Goal: Communication & Community: Answer question/provide support

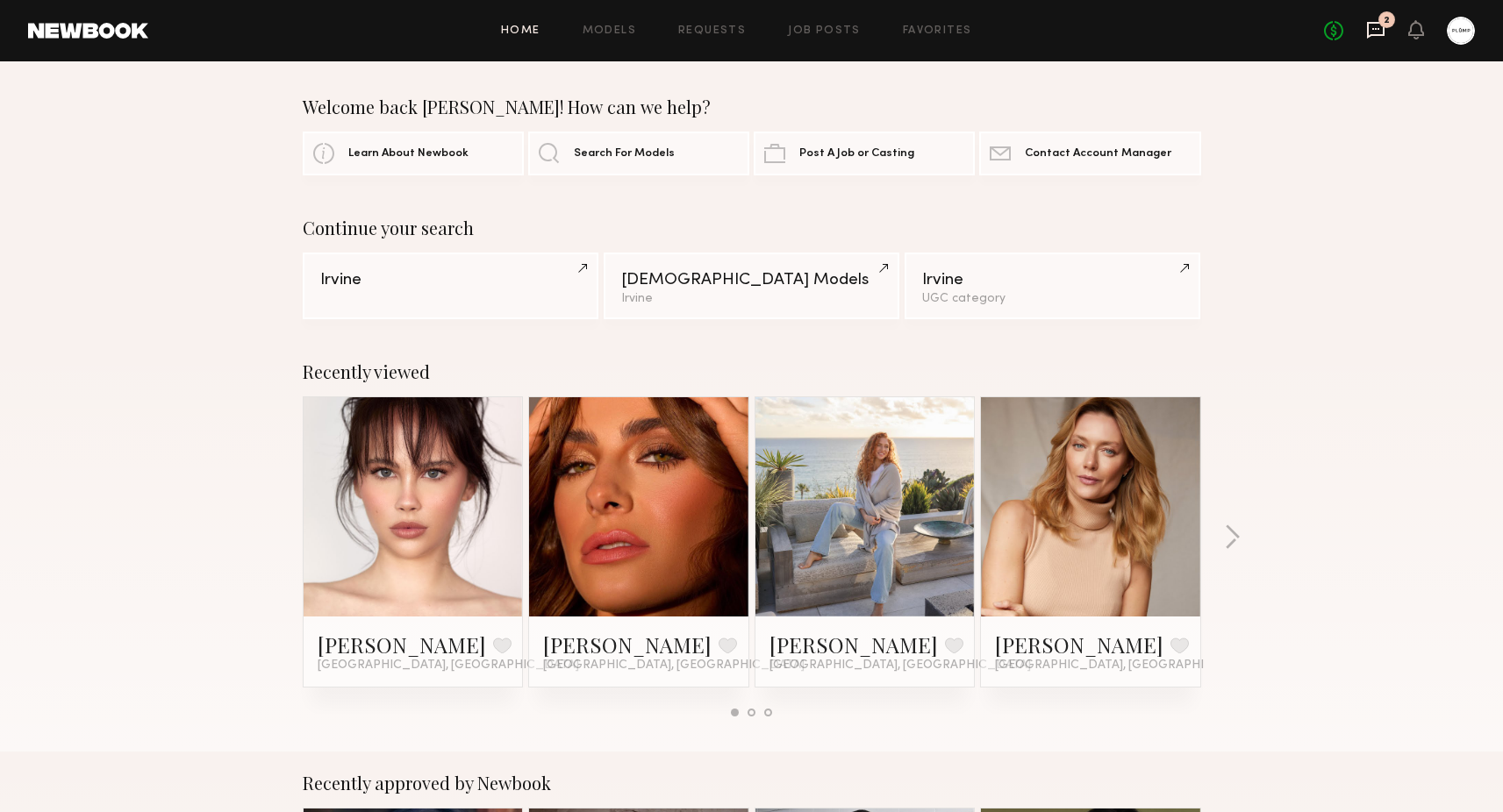
click at [1380, 31] on icon at bounding box center [1375, 29] width 19 height 19
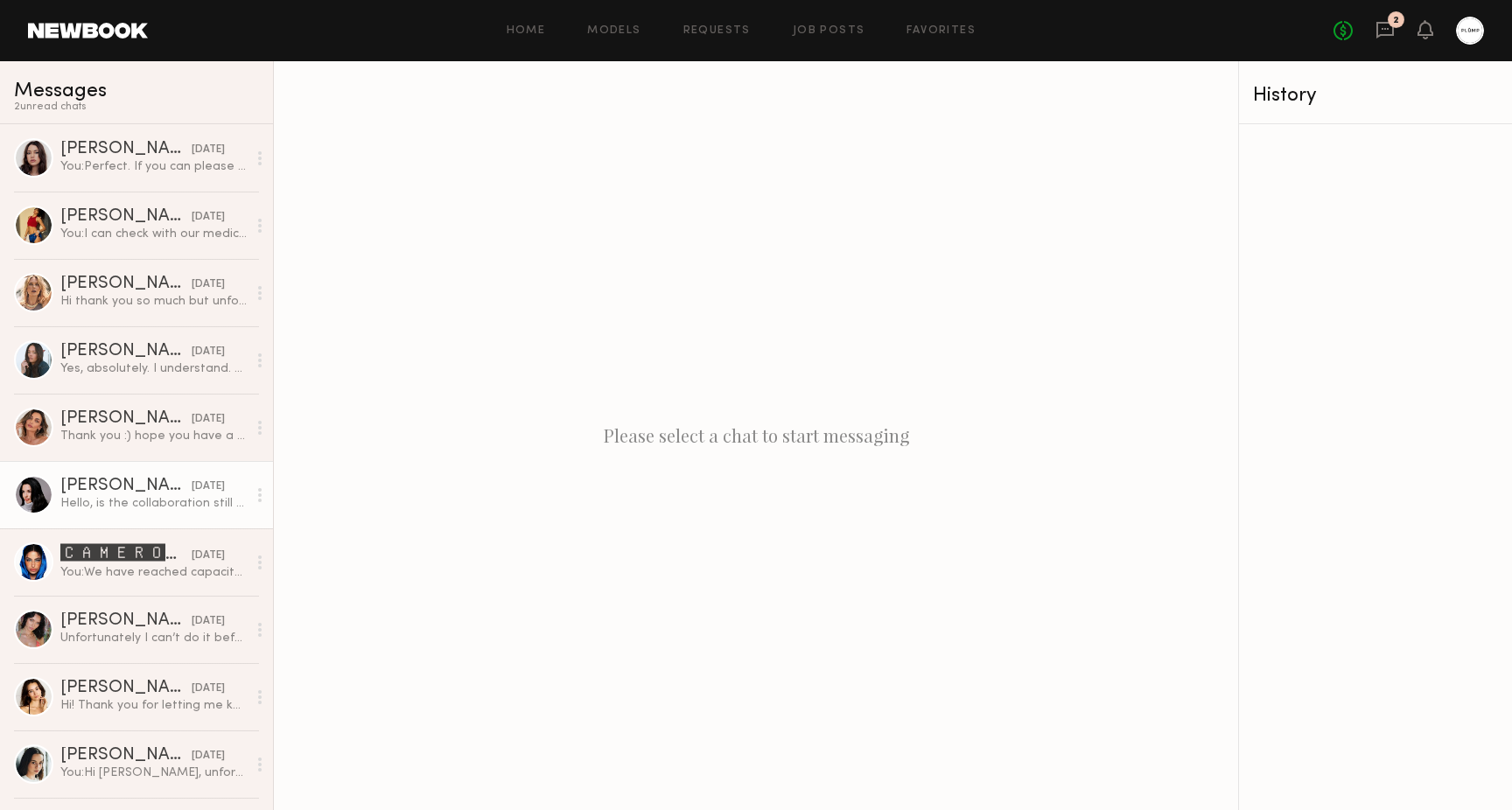
click at [143, 484] on div "[PERSON_NAME]" at bounding box center [126, 486] width 132 height 18
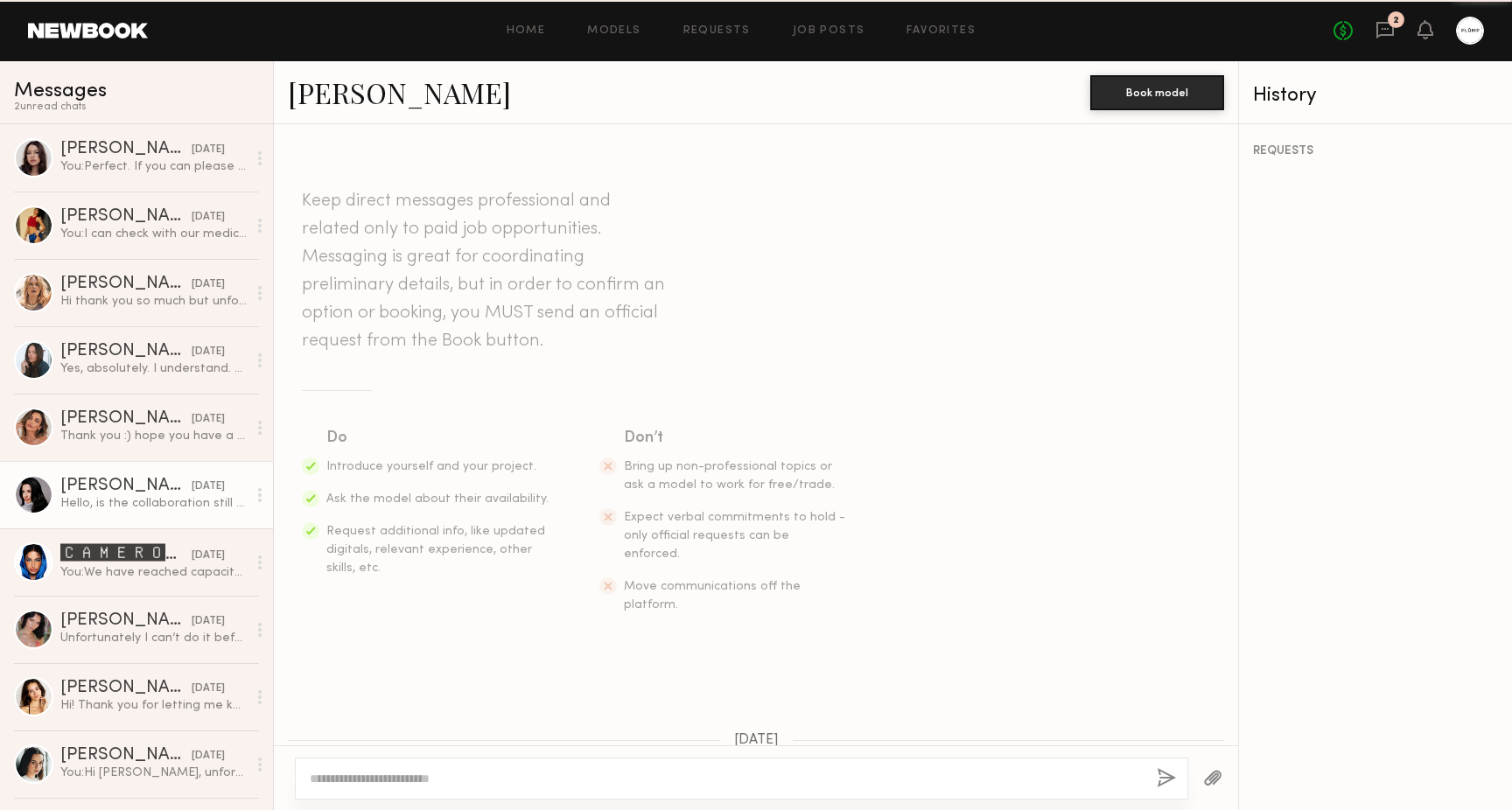
scroll to position [684, 0]
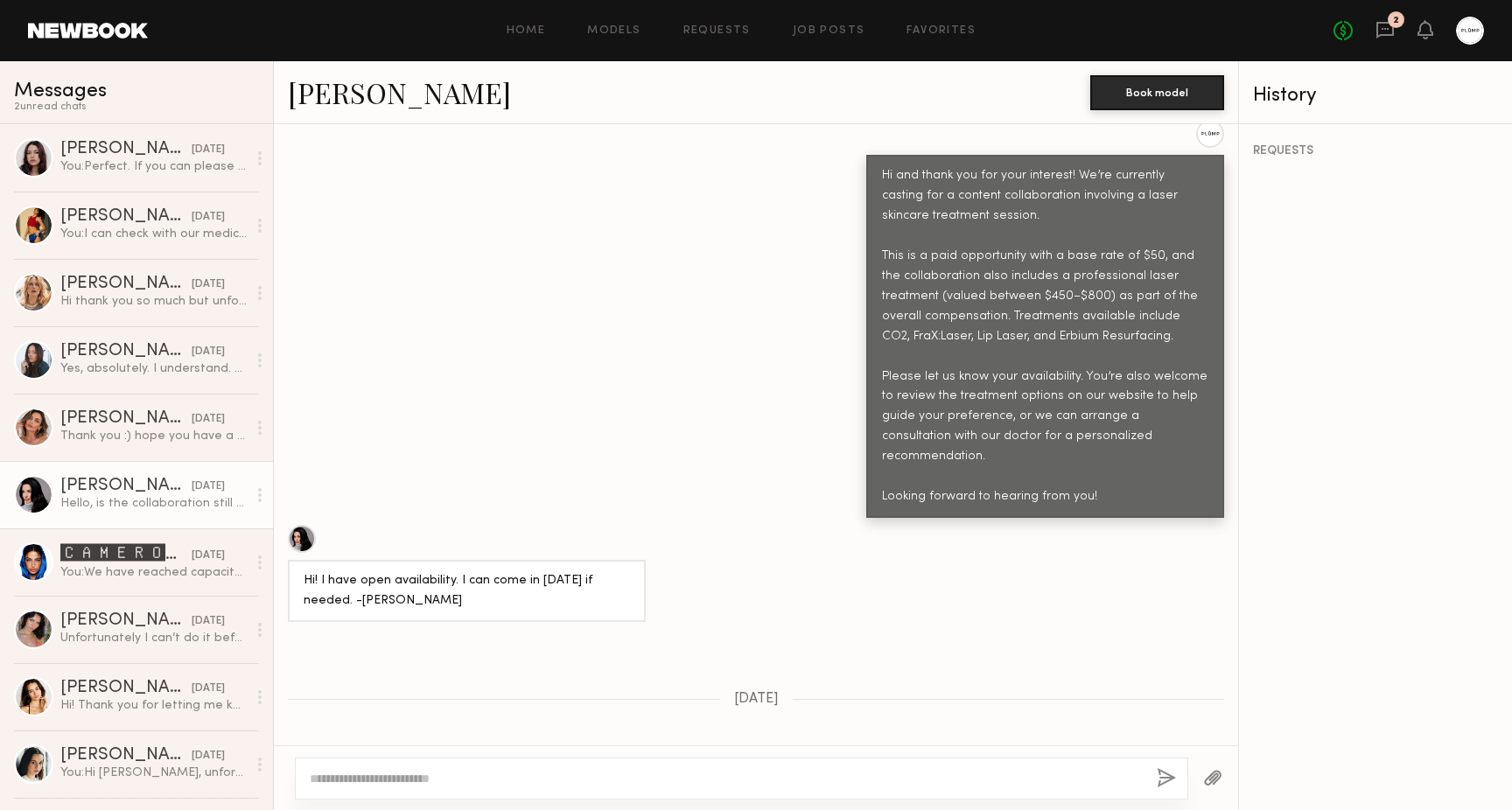
click at [364, 94] on link "[PERSON_NAME]" at bounding box center [399, 92] width 223 height 38
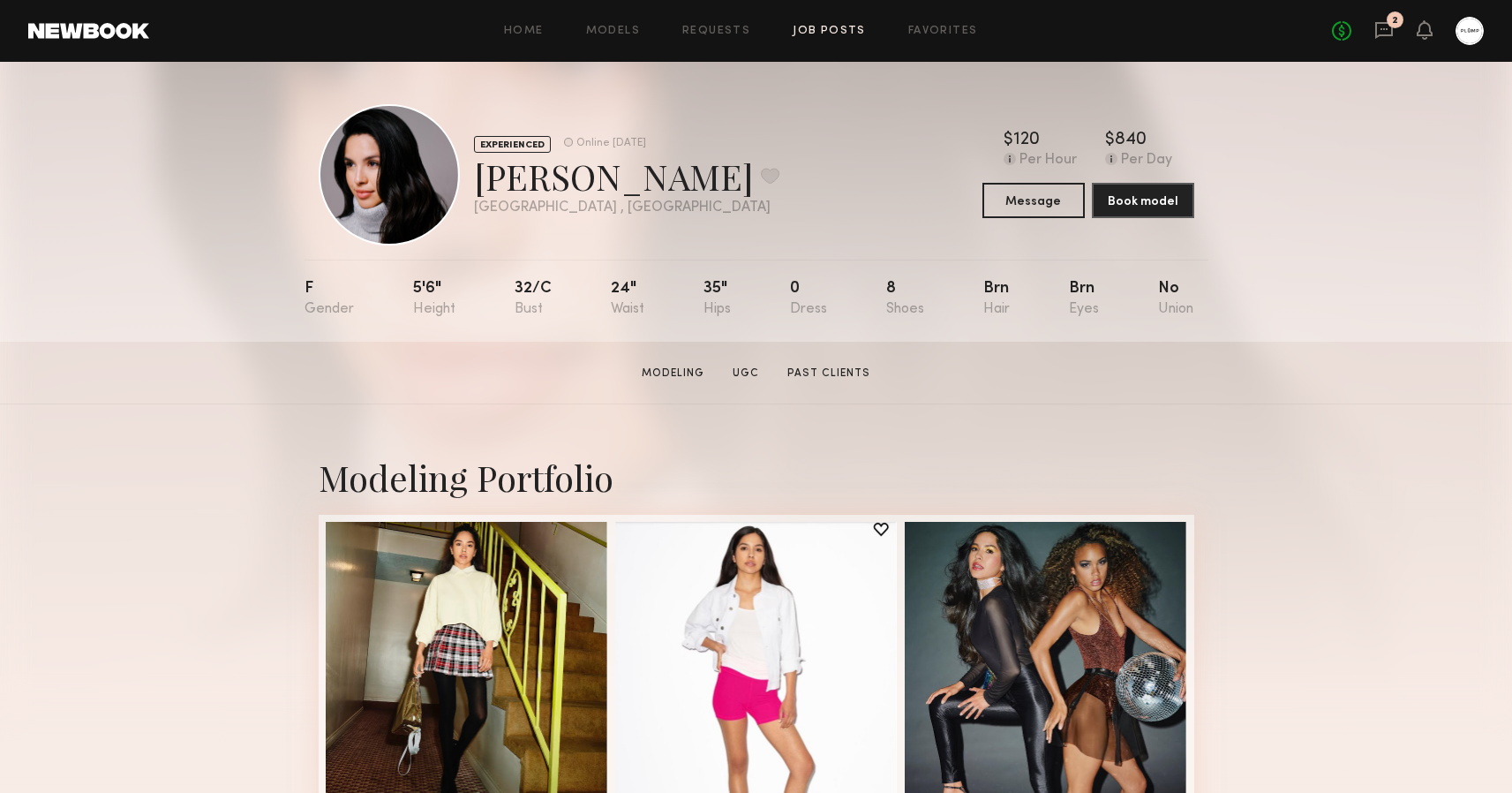
click at [808, 27] on link "Job Posts" at bounding box center [829, 31] width 73 height 11
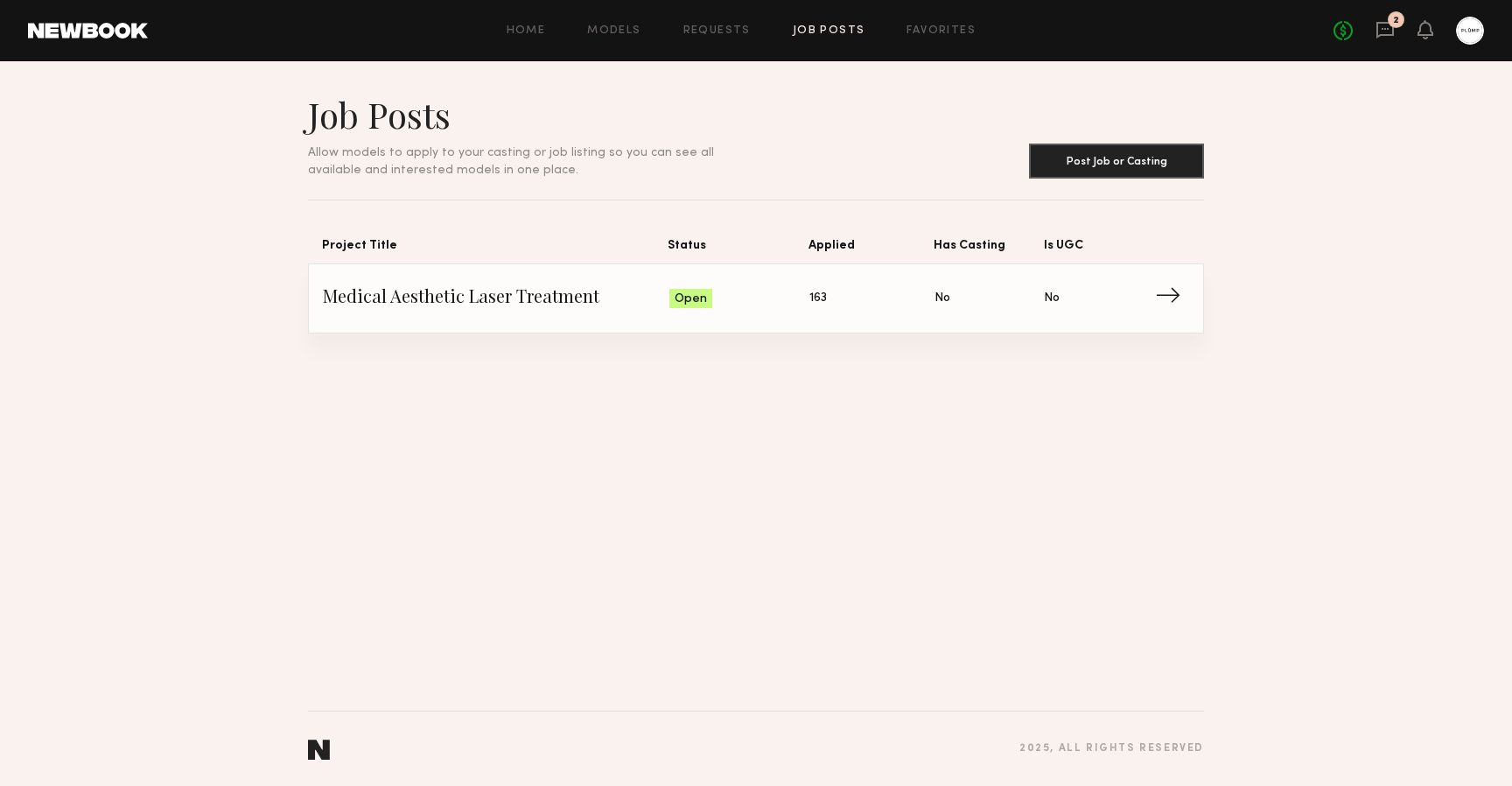
click at [664, 304] on span "Medical Aesthetic Laser Treatment" at bounding box center [496, 298] width 347 height 27
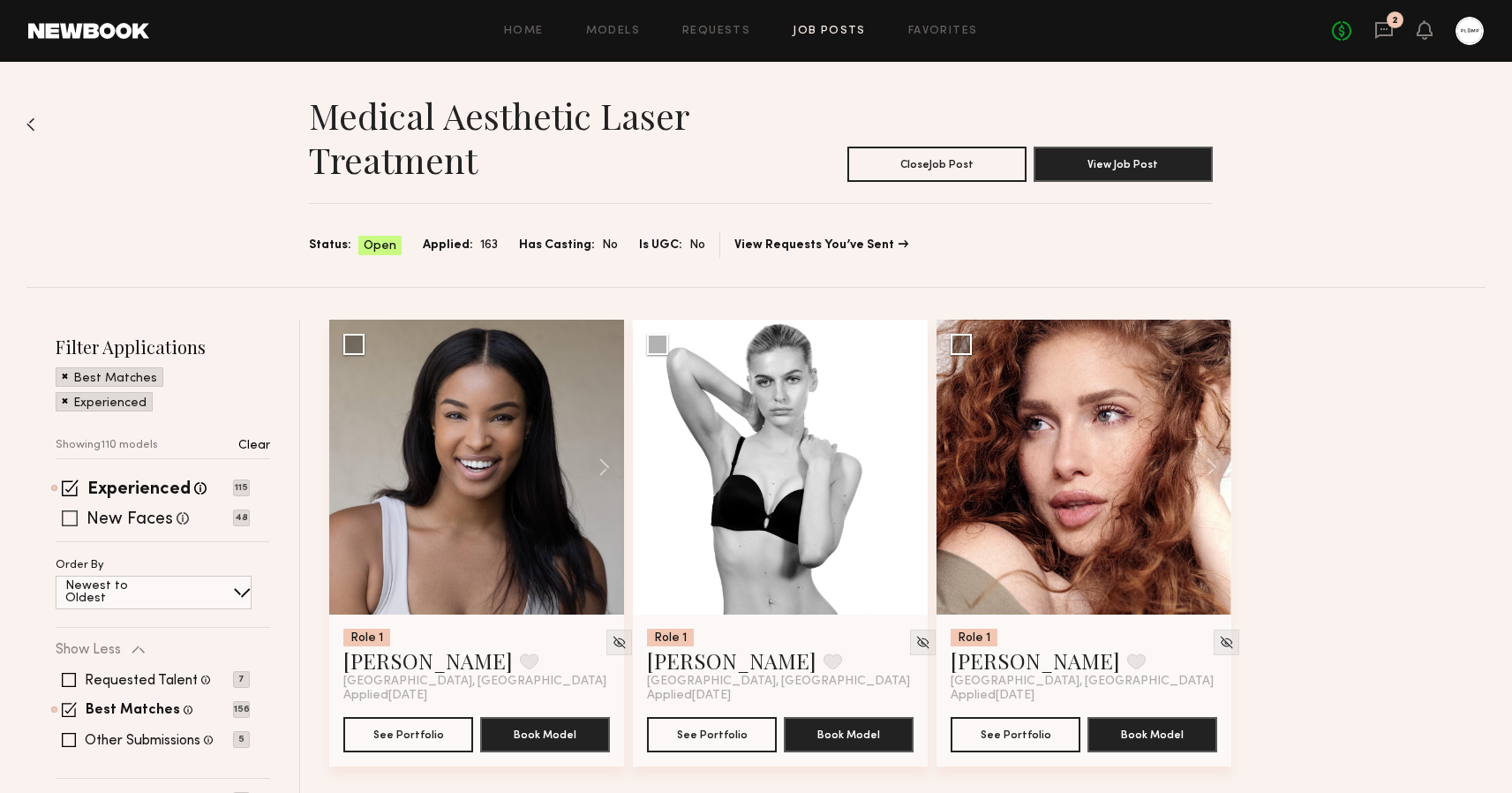
click at [64, 514] on span at bounding box center [70, 518] width 16 height 16
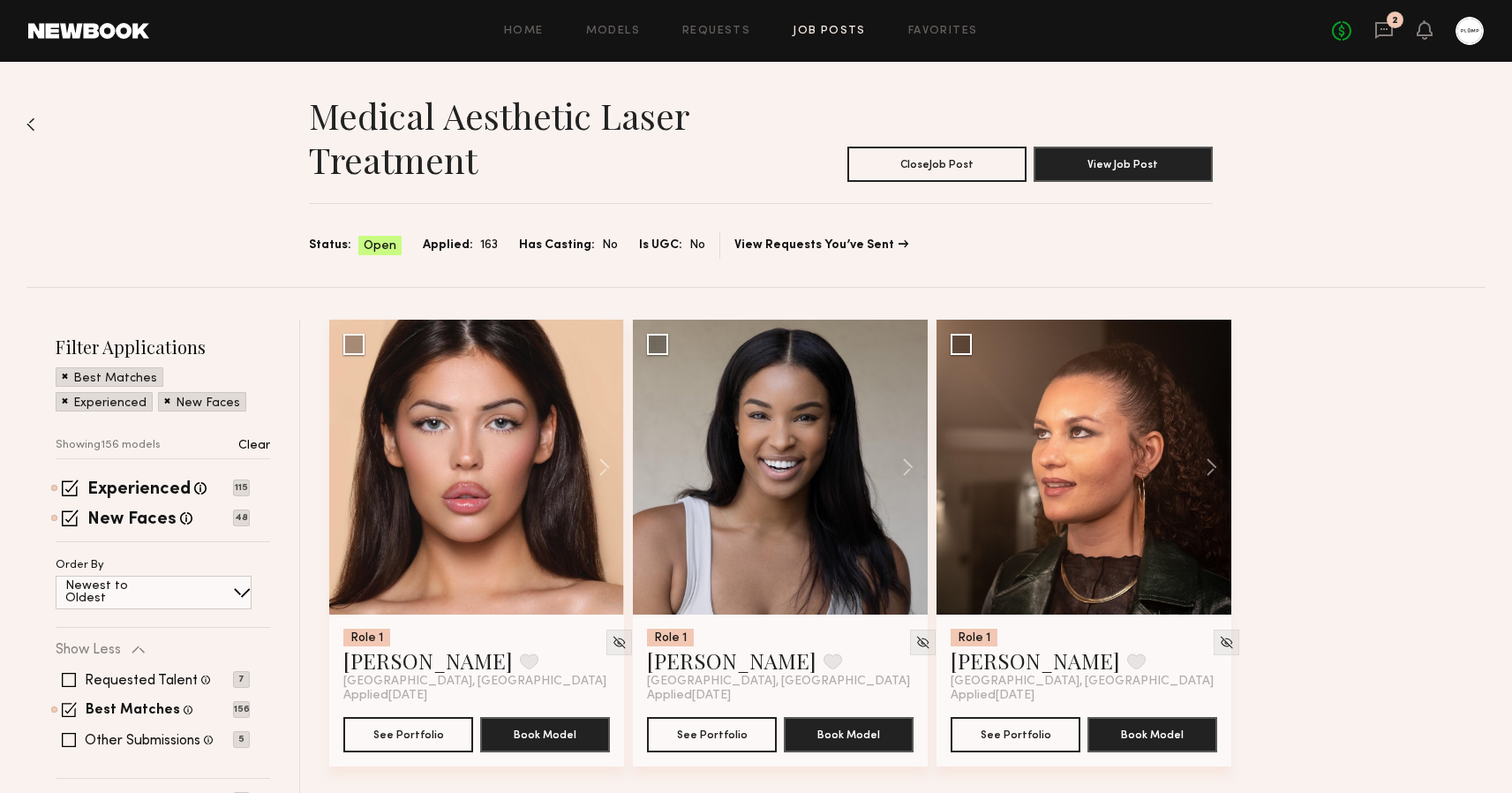
click at [62, 376] on span at bounding box center [65, 376] width 6 height 16
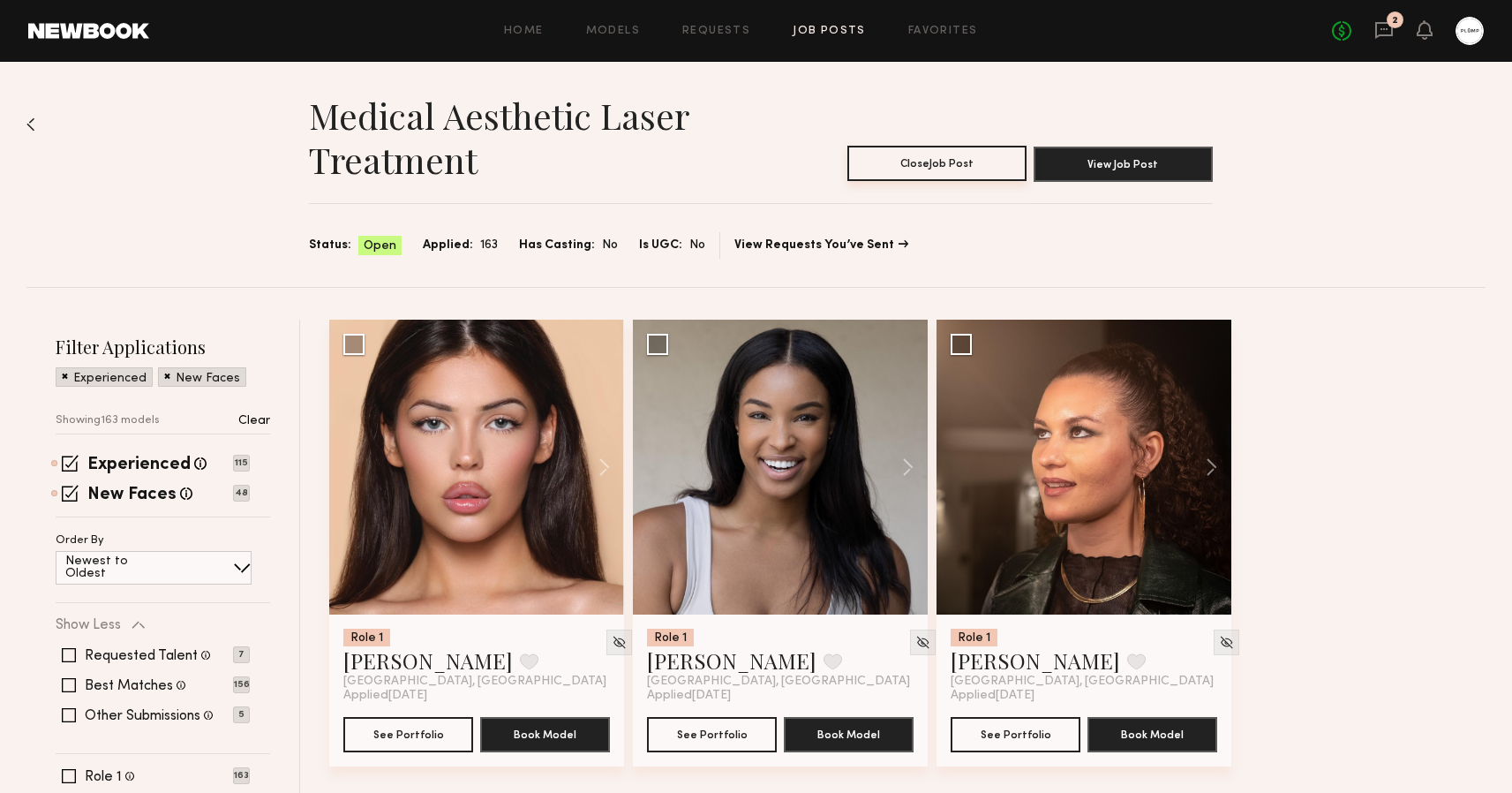
click at [936, 170] on button "Close Job Post" at bounding box center [936, 163] width 179 height 35
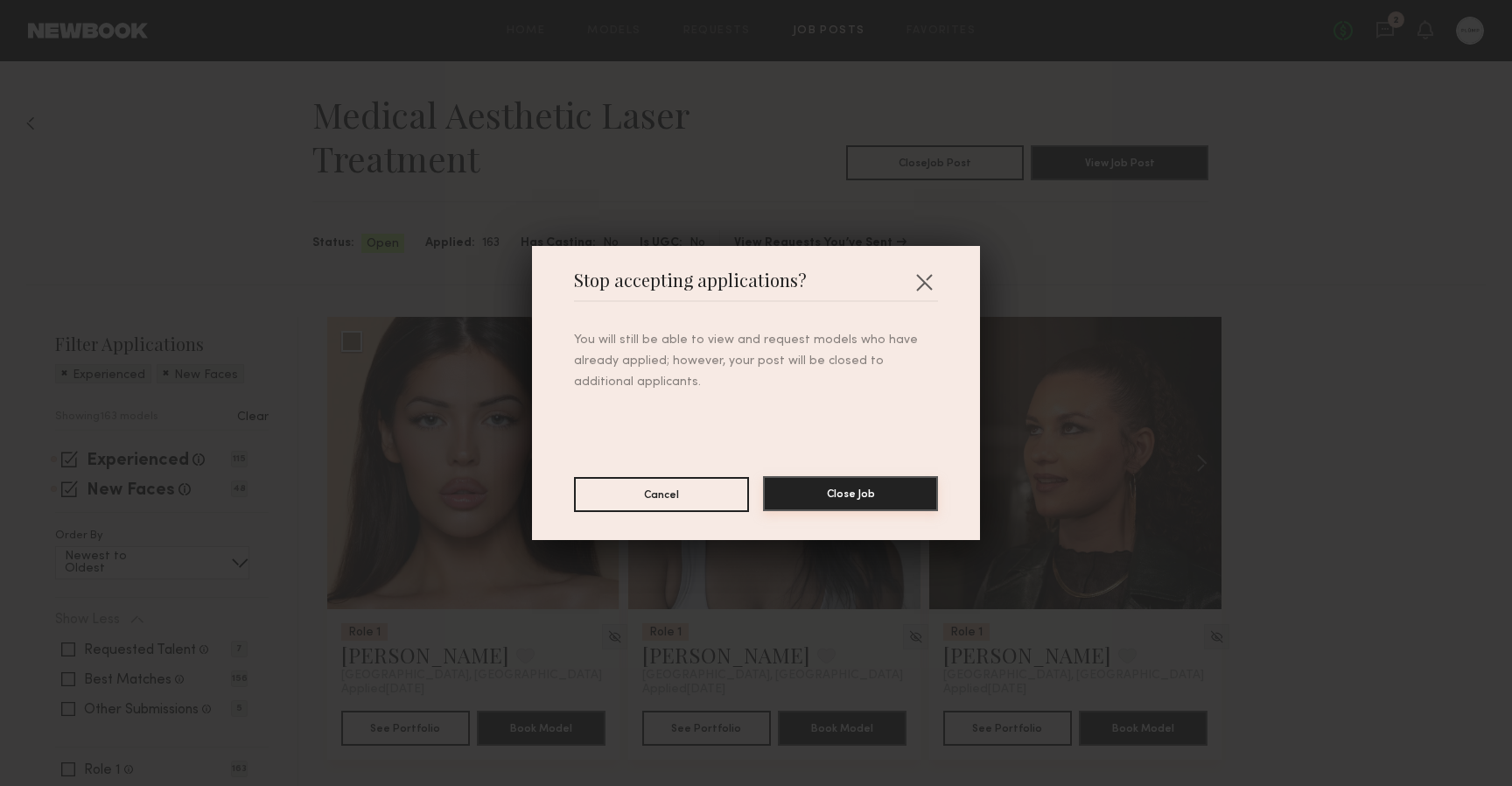
click at [834, 485] on button "Close Job" at bounding box center [851, 493] width 175 height 35
